Goal: Use online tool/utility: Utilize a website feature to perform a specific function

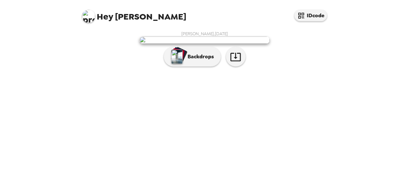
scroll to position [47, 0]
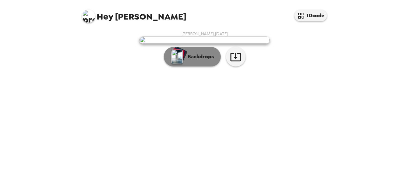
click at [187, 61] on p "Backdrops" at bounding box center [199, 57] width 30 height 8
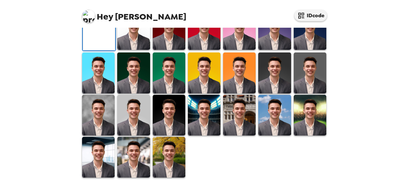
scroll to position [163, 0]
click at [97, 93] on img at bounding box center [98, 72] width 33 height 41
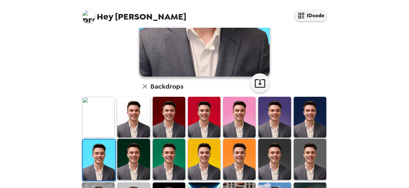
scroll to position [123, 0]
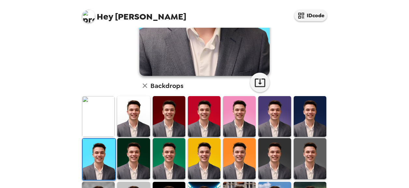
click at [132, 116] on img at bounding box center [133, 116] width 33 height 41
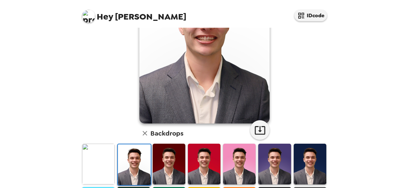
scroll to position [76, 0]
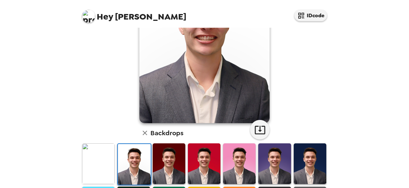
click at [154, 163] on img at bounding box center [169, 163] width 33 height 41
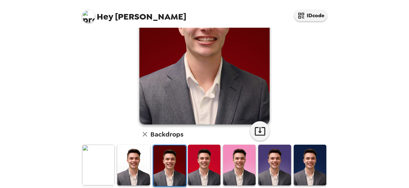
scroll to position [105, 0]
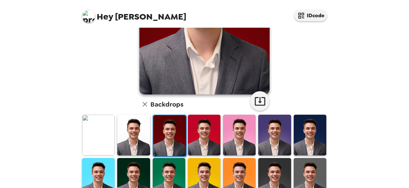
click at [274, 127] on img at bounding box center [274, 135] width 33 height 41
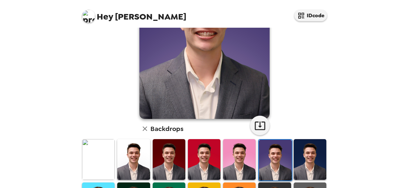
scroll to position [83, 0]
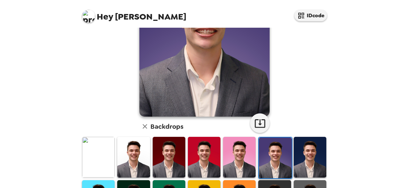
click at [317, 159] on img at bounding box center [310, 157] width 33 height 41
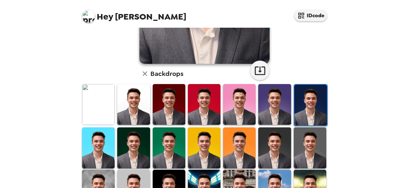
scroll to position [136, 0]
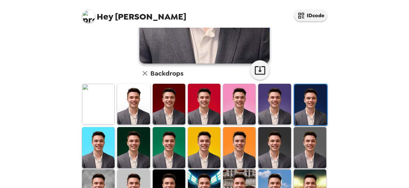
click at [203, 151] on img at bounding box center [204, 147] width 33 height 41
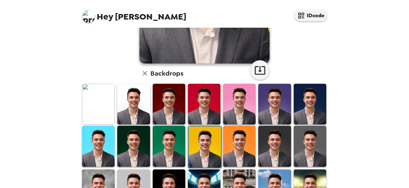
click at [270, 125] on div at bounding box center [274, 146] width 35 height 43
click at [266, 138] on img at bounding box center [274, 146] width 33 height 41
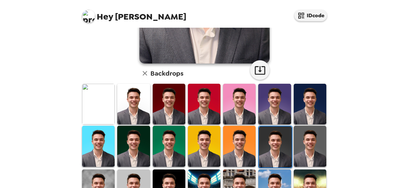
scroll to position [0, 0]
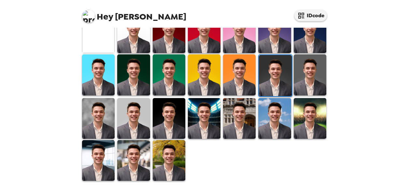
click at [88, 73] on img at bounding box center [98, 74] width 33 height 41
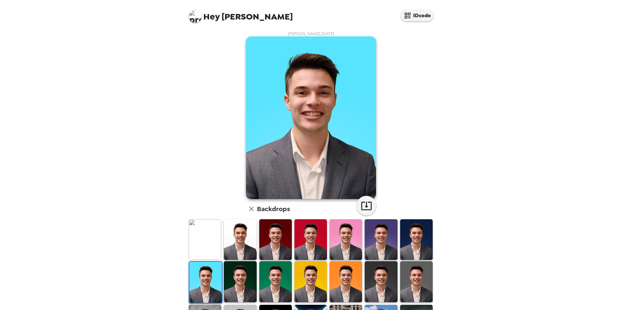
click at [408, 192] on img at bounding box center [416, 239] width 33 height 41
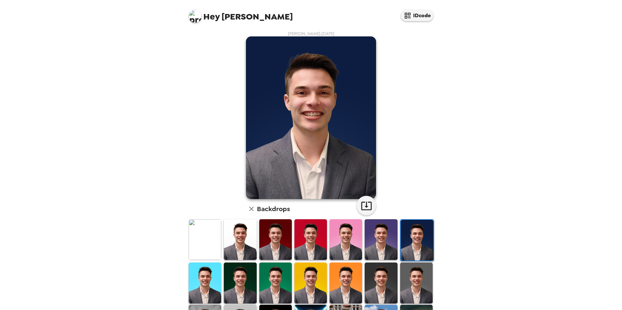
click at [197, 192] on img at bounding box center [205, 283] width 33 height 41
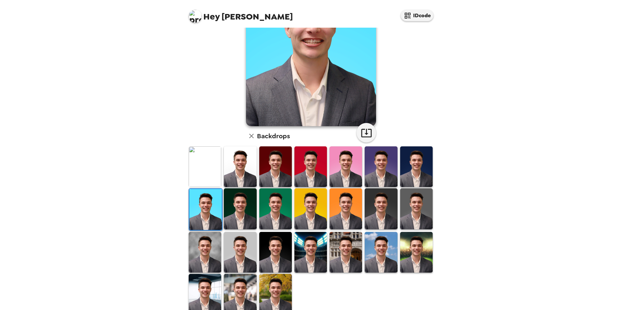
scroll to position [85, 0]
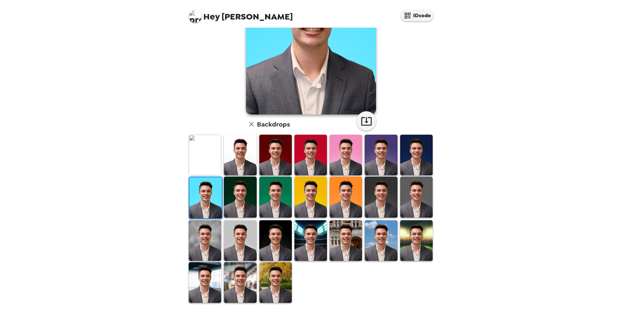
click at [278, 192] on img at bounding box center [275, 240] width 33 height 41
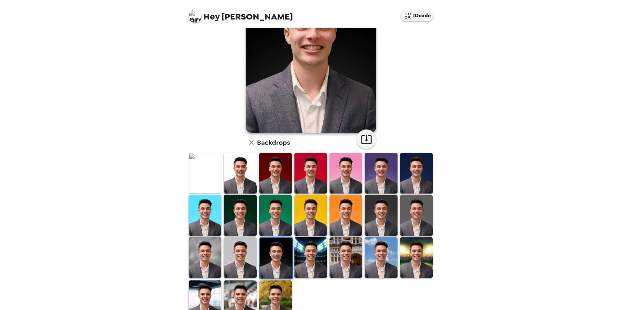
scroll to position [67, 0]
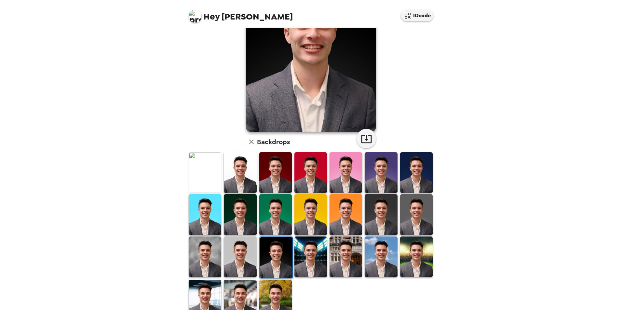
click at [238, 192] on img at bounding box center [240, 257] width 33 height 41
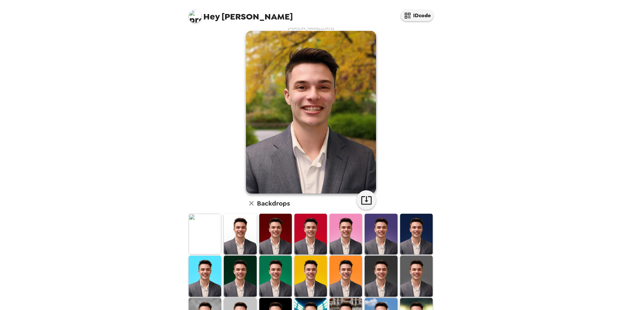
scroll to position [8, 0]
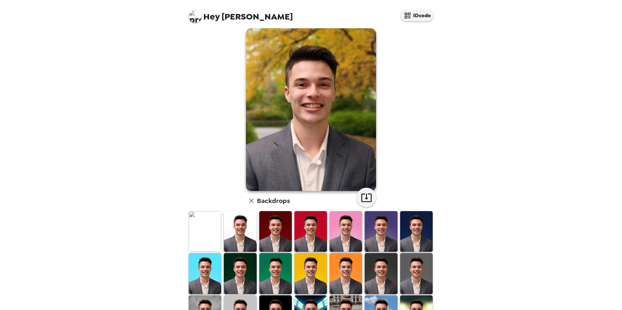
click at [414, 237] on img at bounding box center [416, 231] width 33 height 41
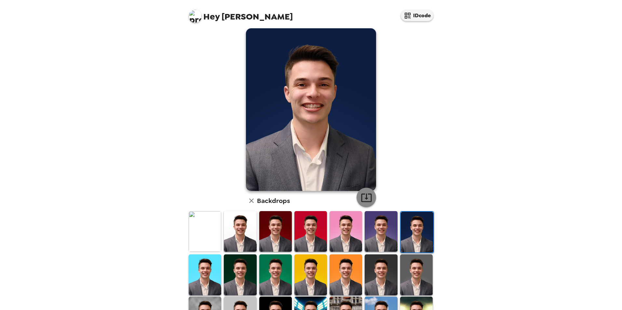
click at [365, 196] on icon "button" at bounding box center [366, 197] width 11 height 11
click at [372, 273] on img at bounding box center [381, 275] width 33 height 41
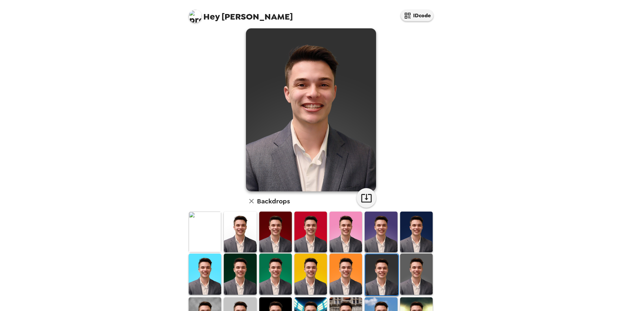
click at [400, 276] on img at bounding box center [416, 273] width 33 height 41
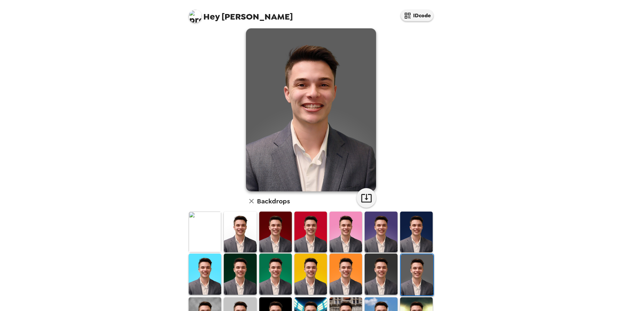
click at [269, 273] on img at bounding box center [275, 273] width 33 height 41
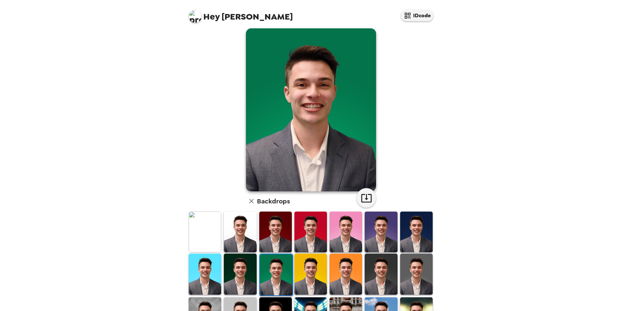
click at [302, 269] on img at bounding box center [311, 273] width 33 height 41
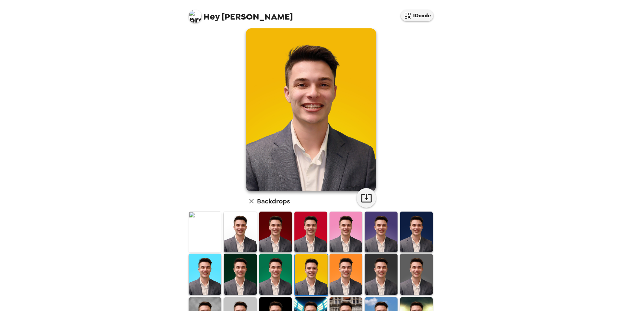
click at [202, 232] on img at bounding box center [205, 231] width 33 height 41
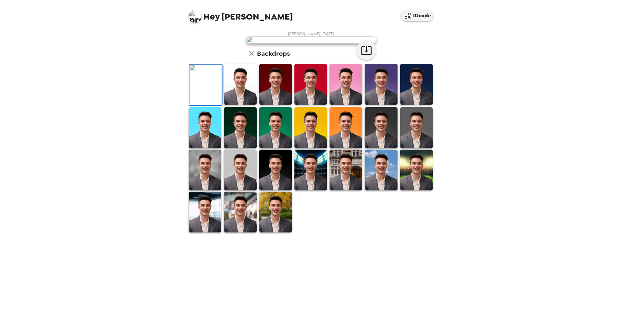
click at [193, 148] on img at bounding box center [205, 127] width 33 height 41
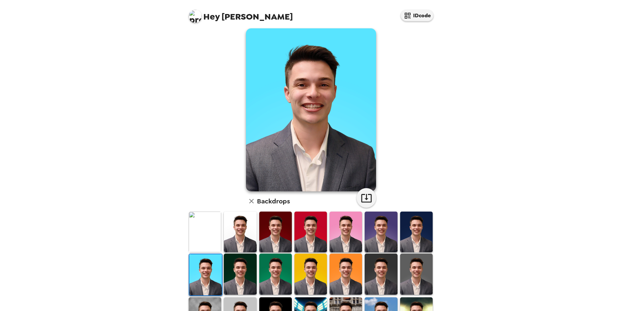
click at [241, 256] on img at bounding box center [240, 273] width 33 height 41
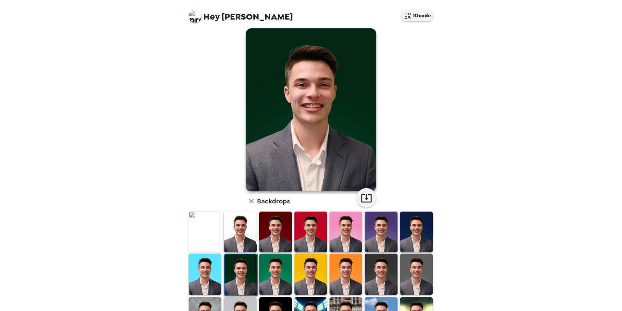
click at [414, 232] on img at bounding box center [416, 231] width 33 height 41
